Goal: Find specific page/section: Find specific page/section

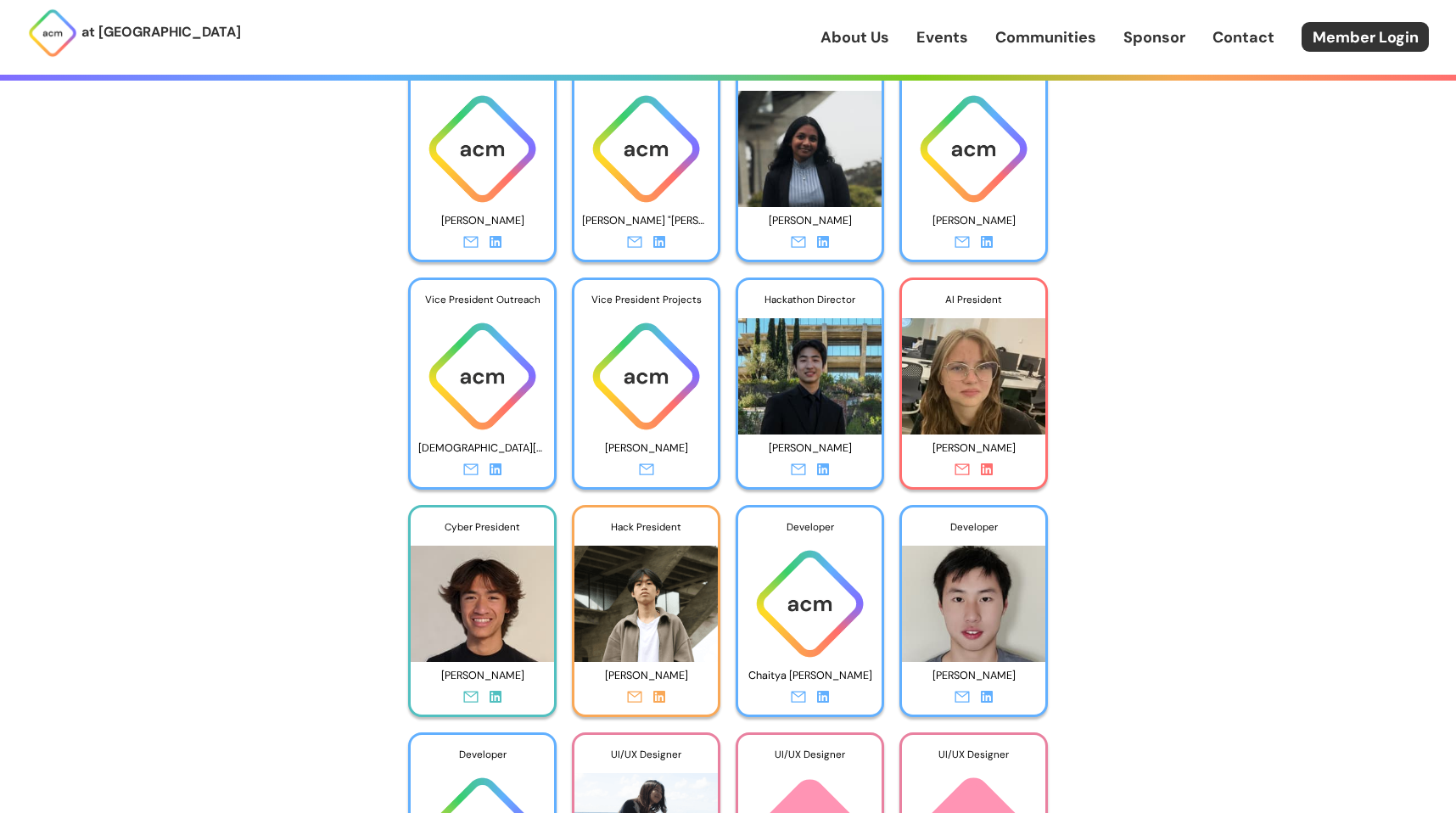
scroll to position [6585, 0]
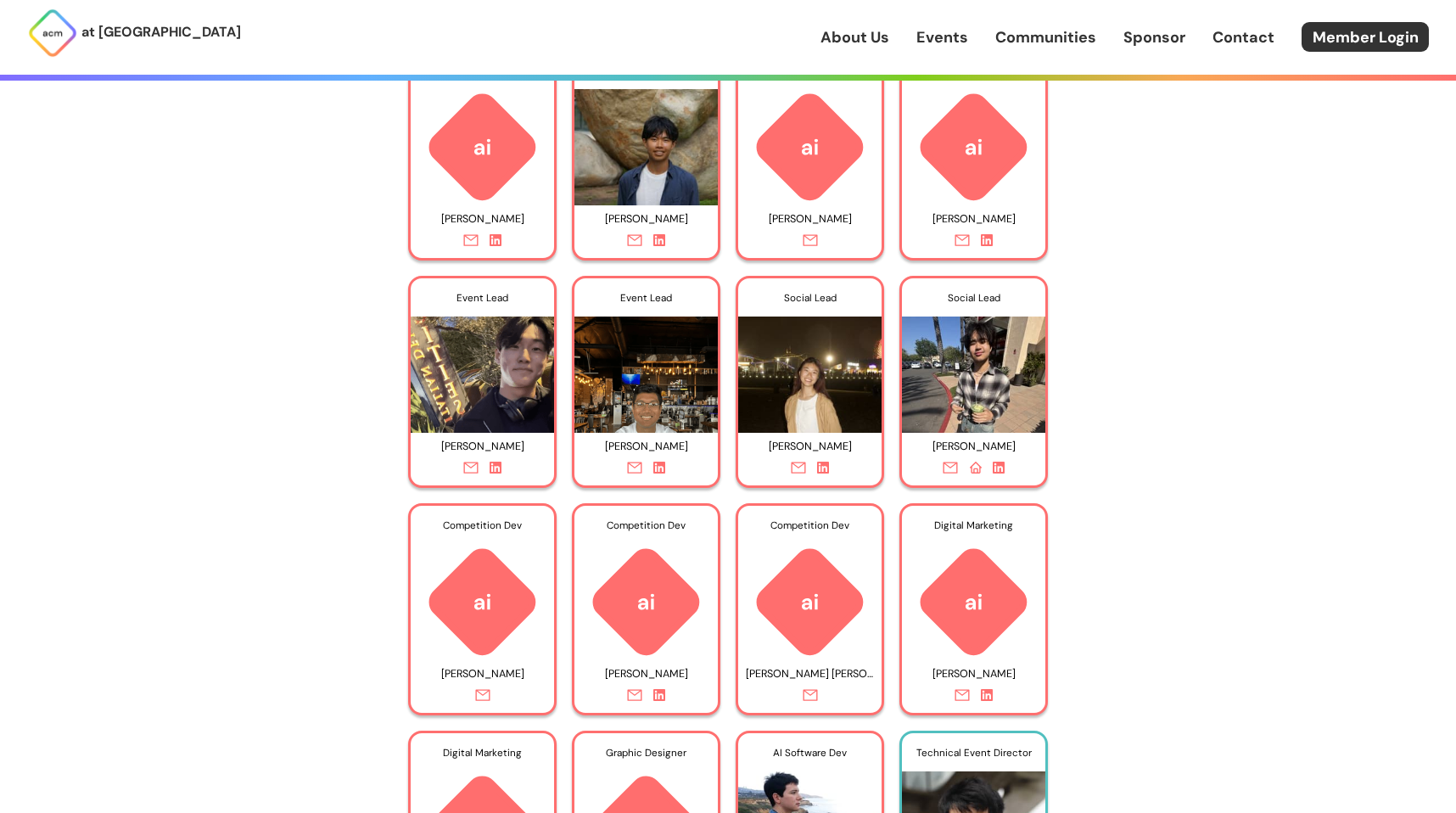
click at [974, 466] on icon at bounding box center [975, 467] width 11 height 11
click at [976, 466] on icon at bounding box center [975, 467] width 11 height 11
click at [498, 463] on icon at bounding box center [495, 467] width 11 height 11
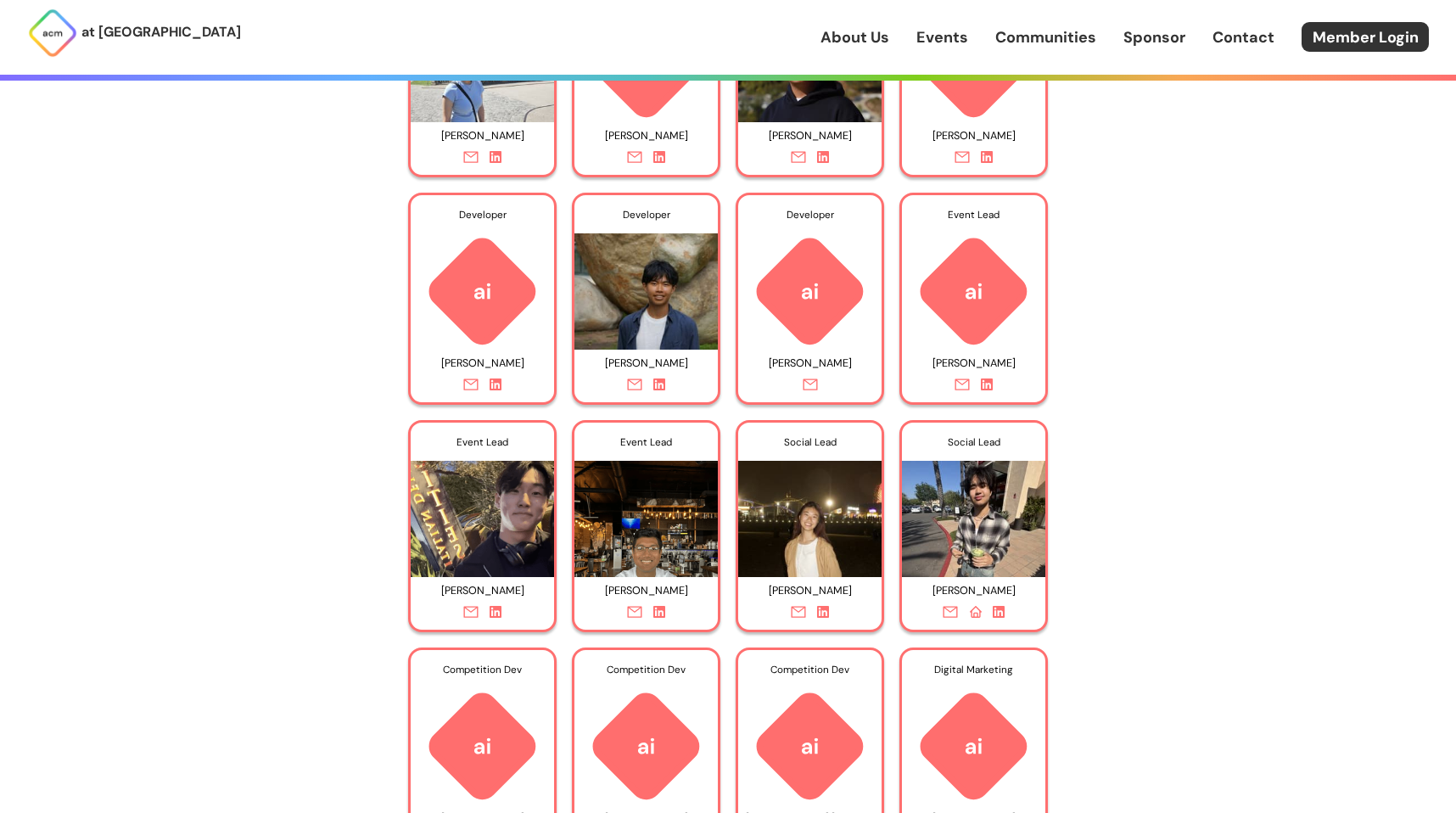
scroll to position [6438, 0]
